Goal: Information Seeking & Learning: Learn about a topic

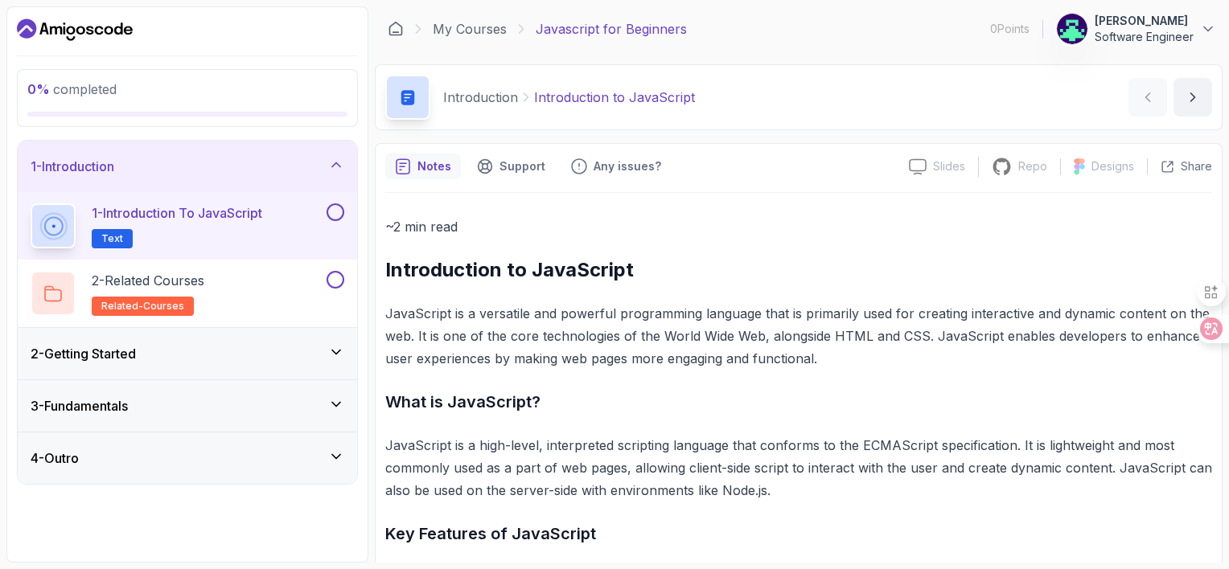
scroll to position [48, 0]
click at [343, 432] on div "3 - Fundamentals" at bounding box center [187, 405] width 339 height 51
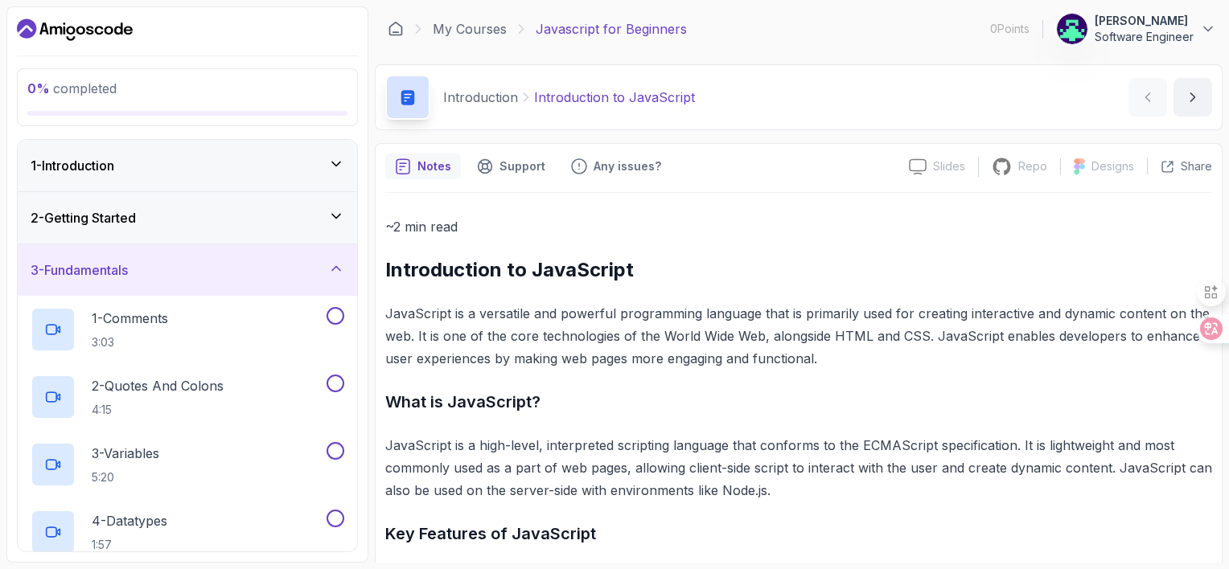
scroll to position [483, 0]
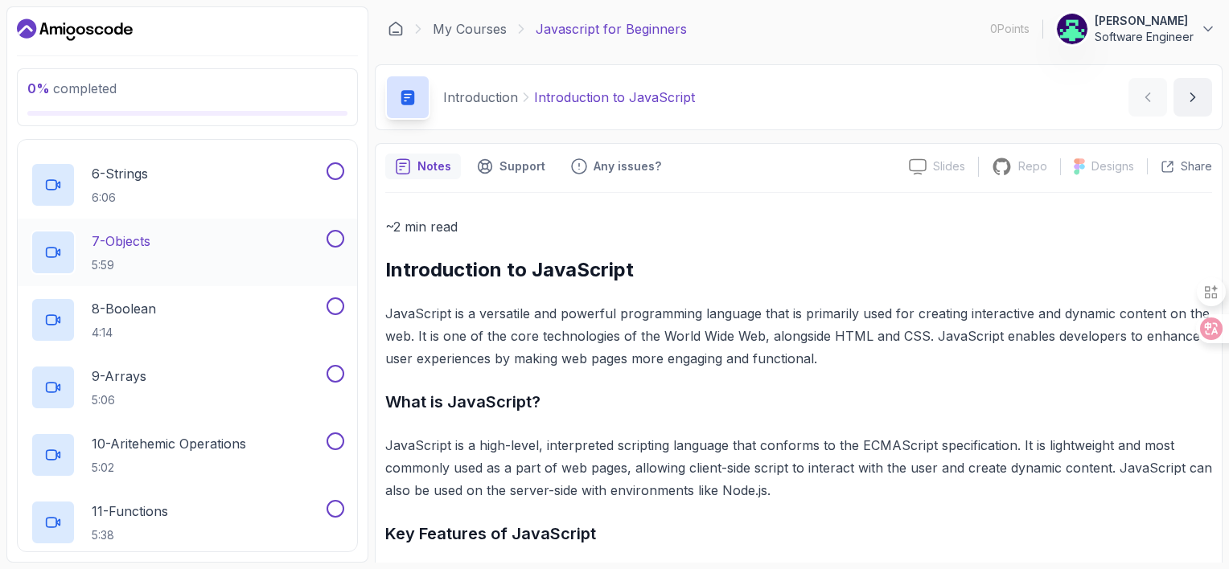
click at [212, 275] on div "7 - Objects 5:59" at bounding box center [177, 252] width 293 height 45
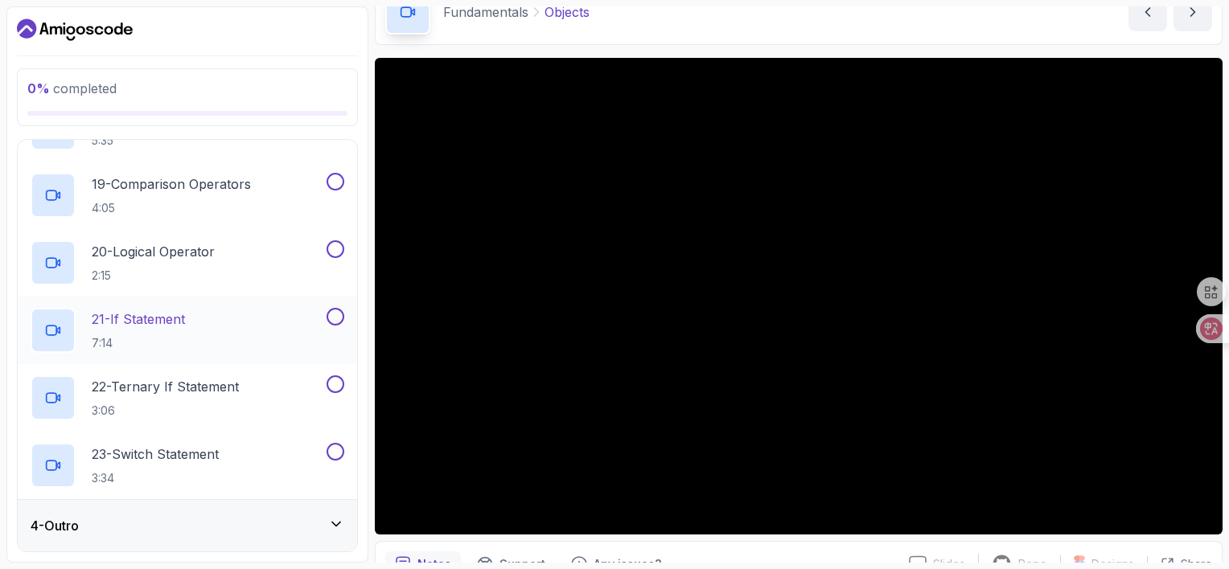
scroll to position [1821, 0]
click at [195, 516] on div "4 - Outro" at bounding box center [188, 525] width 314 height 19
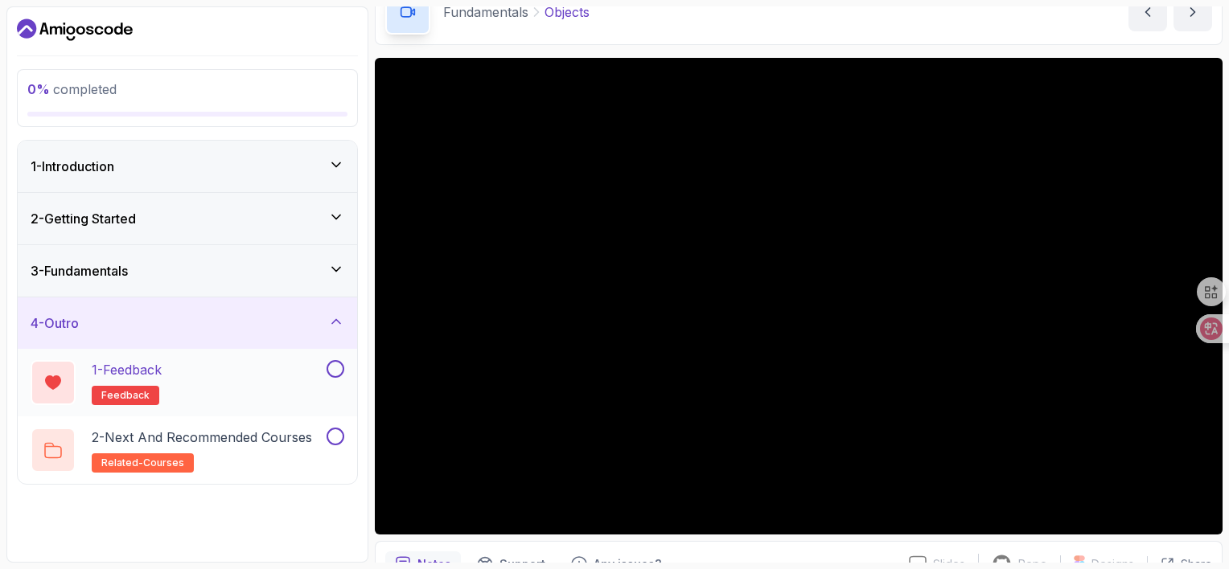
scroll to position [48, 0]
click at [235, 297] on div "3 - Fundamentals" at bounding box center [187, 270] width 339 height 51
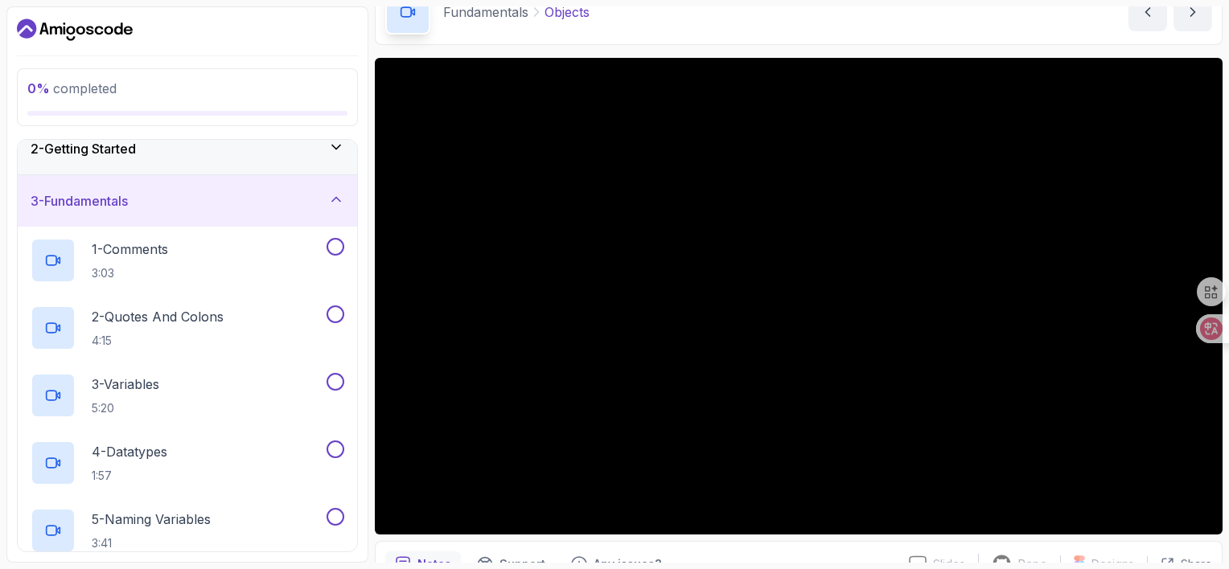
scroll to position [0, 0]
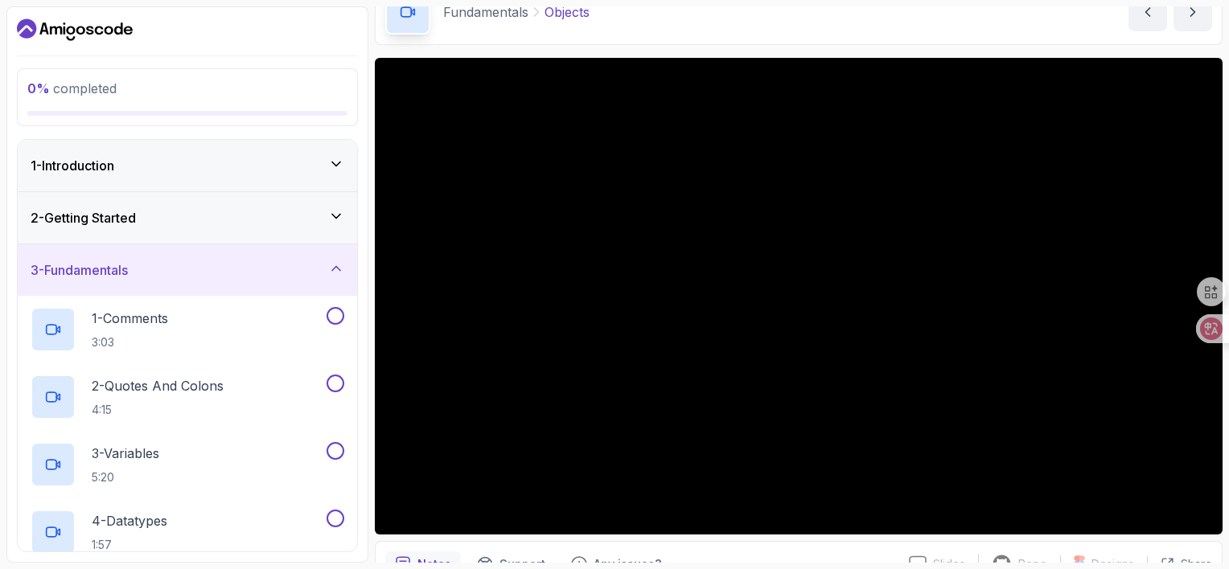
click at [323, 280] on div "3 - Fundamentals" at bounding box center [188, 270] width 314 height 19
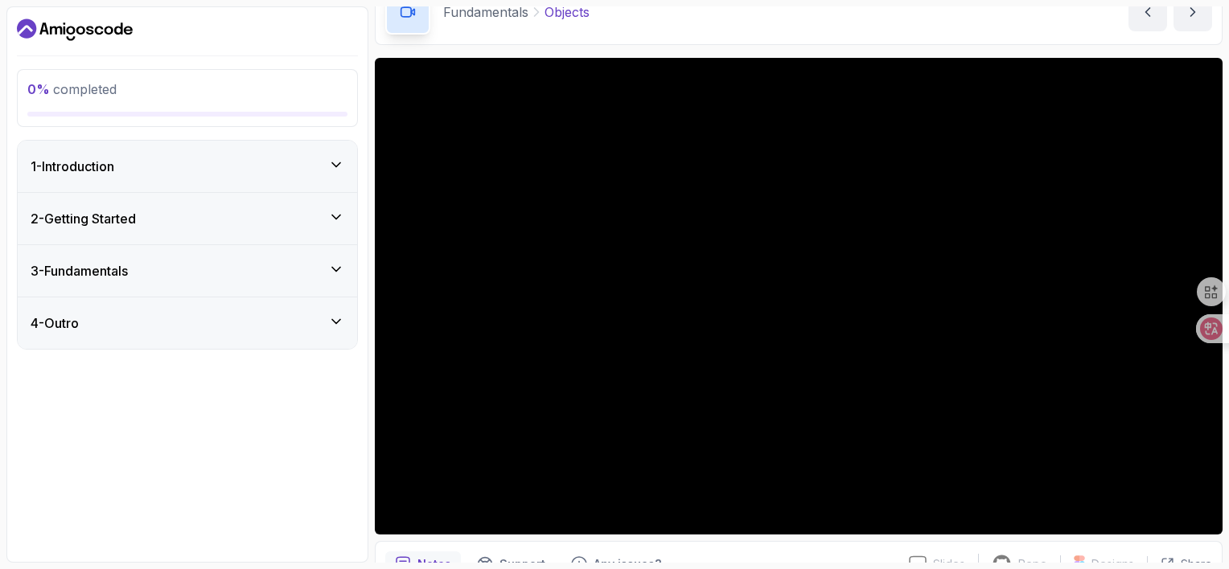
click at [161, 349] on div "4 - Outro" at bounding box center [187, 323] width 339 height 51
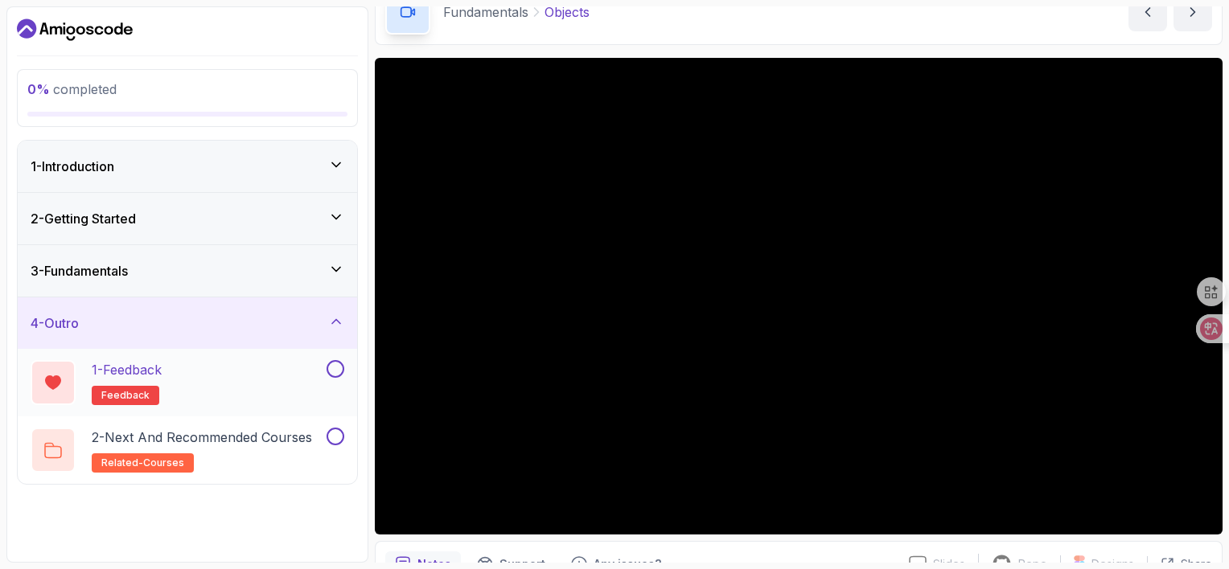
scroll to position [48, 0]
click at [223, 447] on p "2 - Next and Recommended Courses" at bounding box center [202, 437] width 220 height 19
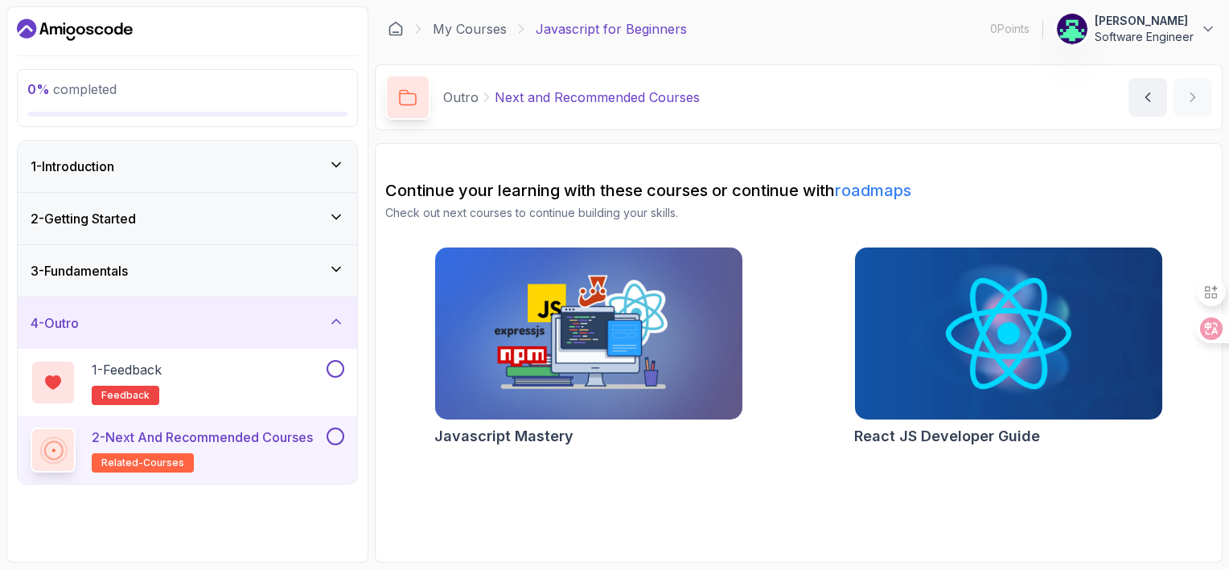
click at [537, 448] on h2 "Javascript Mastery" at bounding box center [503, 437] width 139 height 23
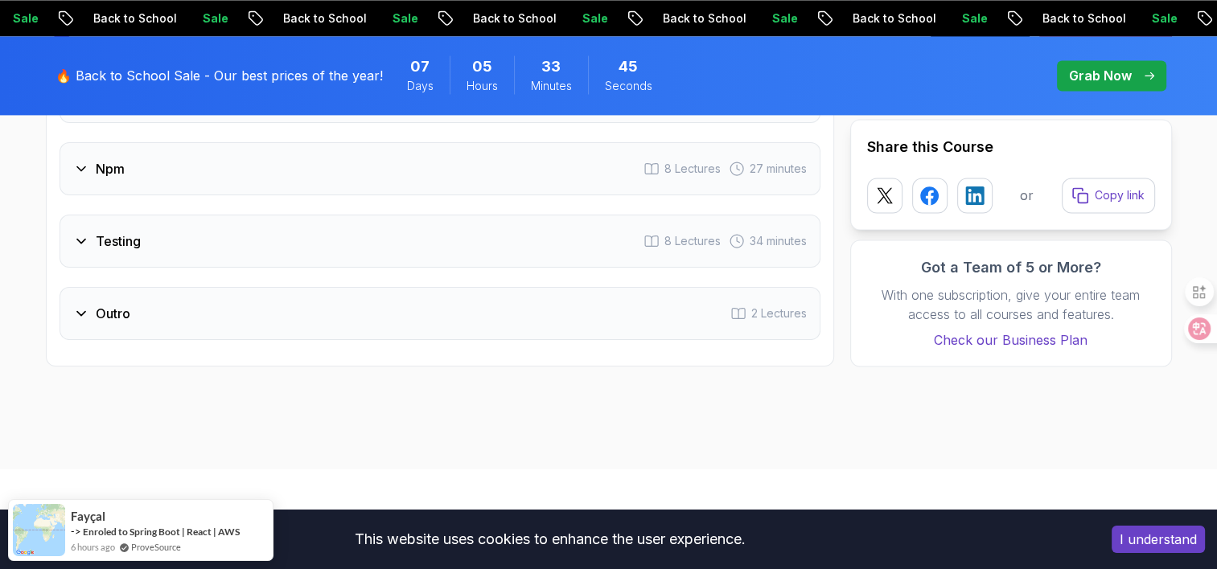
scroll to position [2333, 0]
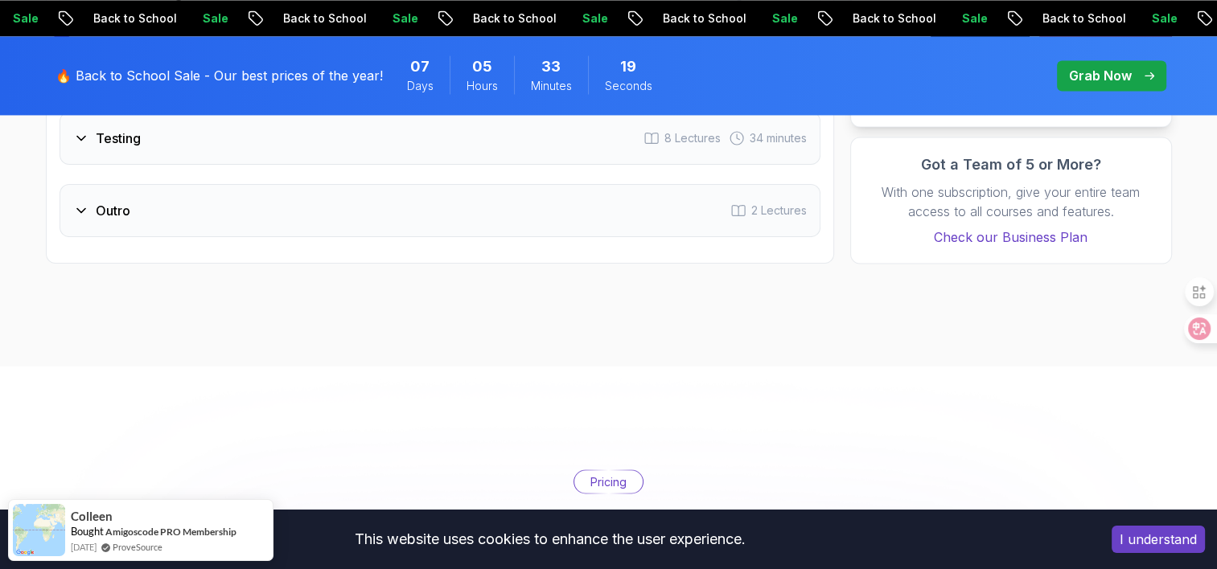
scroll to position [2526, 0]
